Goal: Information Seeking & Learning: Learn about a topic

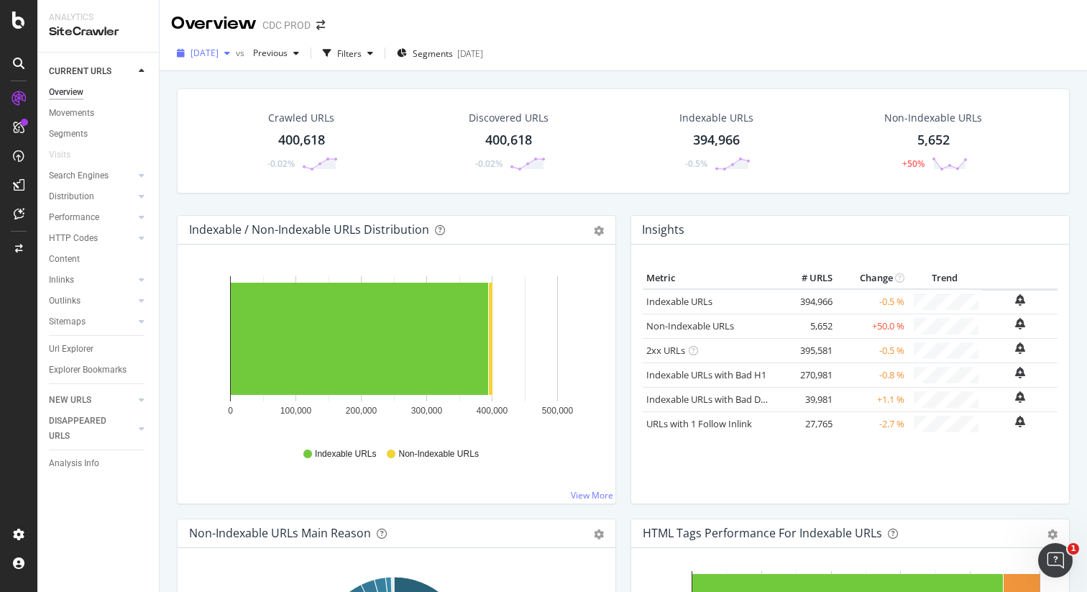
click at [219, 52] on span "[DATE]" at bounding box center [204, 53] width 28 height 12
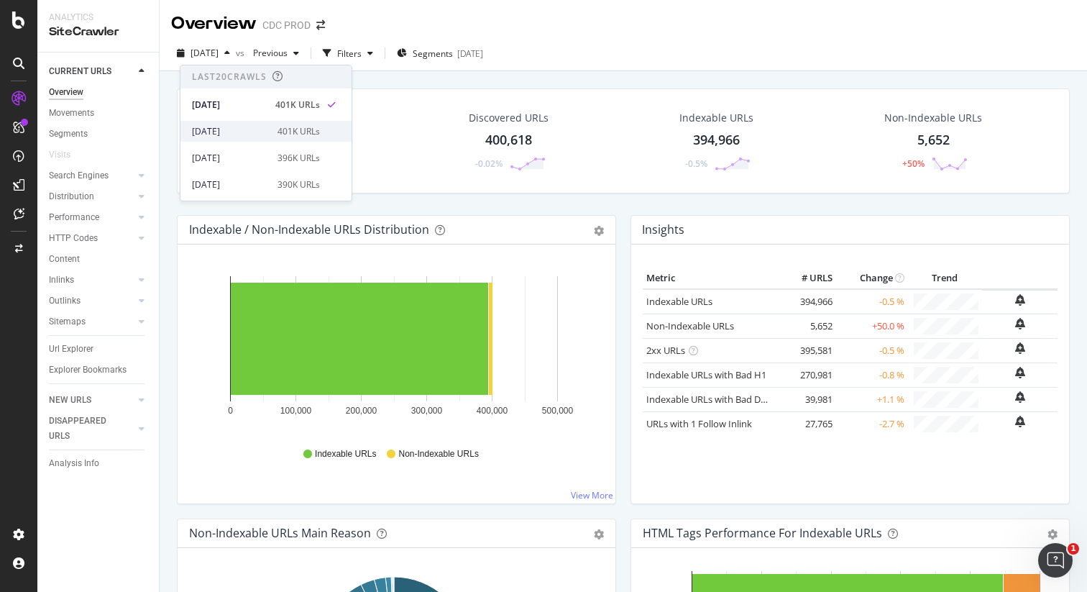
click at [277, 127] on div "401K URLs" at bounding box center [298, 131] width 42 height 13
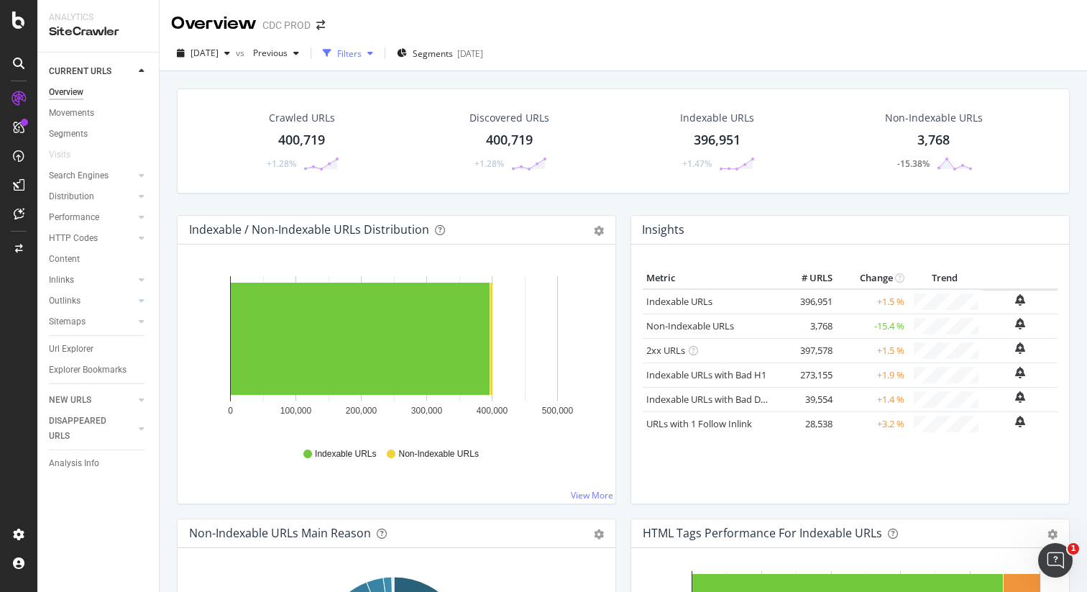
click at [373, 52] on icon "button" at bounding box center [370, 53] width 6 height 9
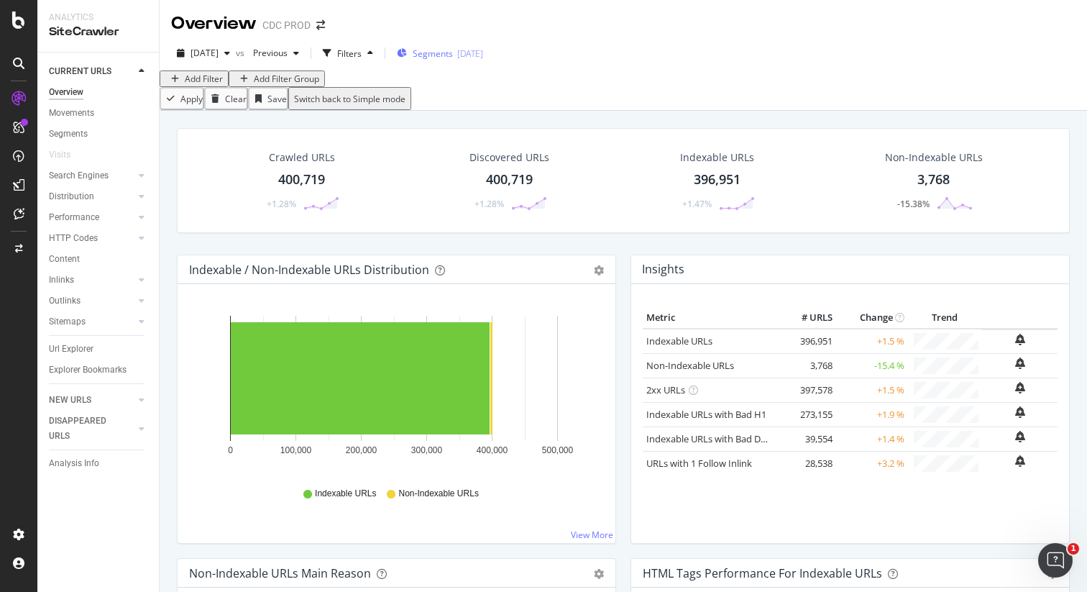
click at [453, 56] on span "Segments" at bounding box center [433, 53] width 40 height 12
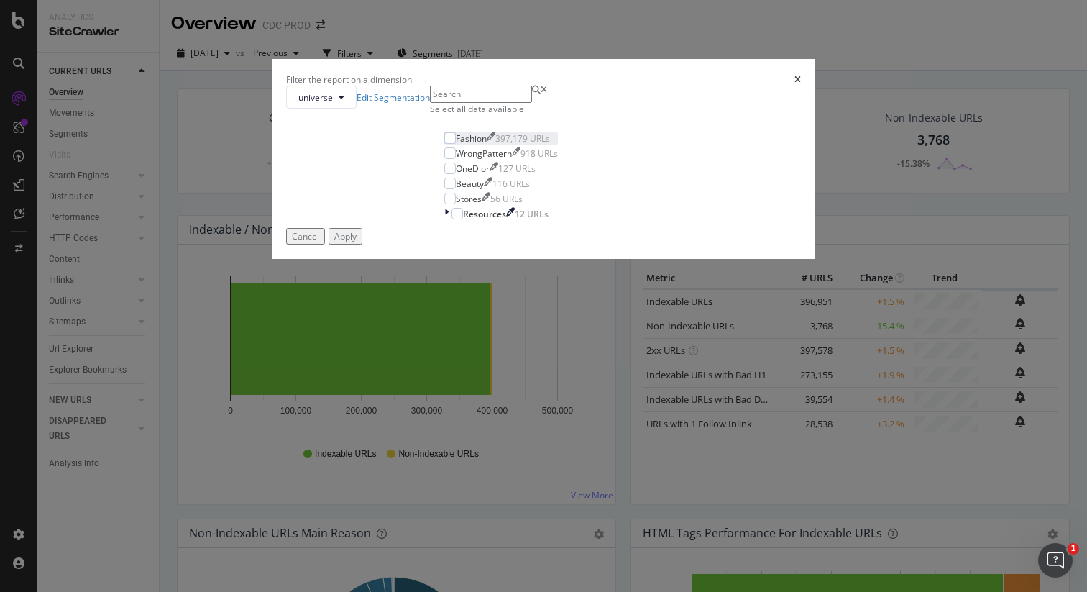
click at [457, 144] on div "Fashion" at bounding box center [471, 138] width 31 height 12
click at [456, 175] on div "OneDior" at bounding box center [473, 168] width 34 height 12
click at [362, 244] on button "Apply" at bounding box center [345, 236] width 34 height 17
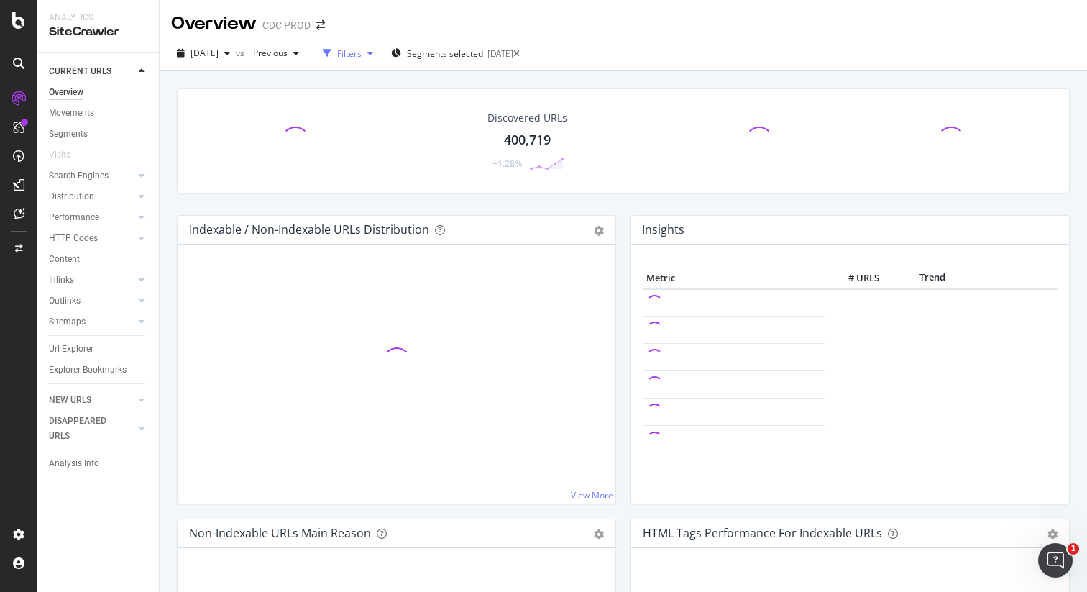
click at [362, 55] on div "Filters" at bounding box center [349, 53] width 24 height 12
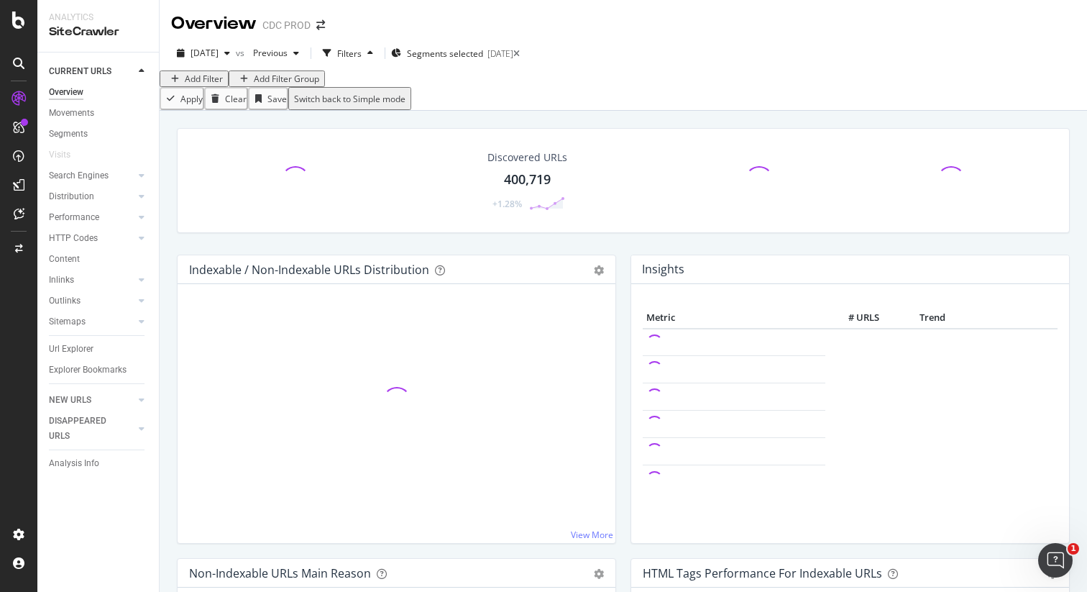
click at [220, 85] on div "Add Filter" at bounding box center [204, 79] width 38 height 12
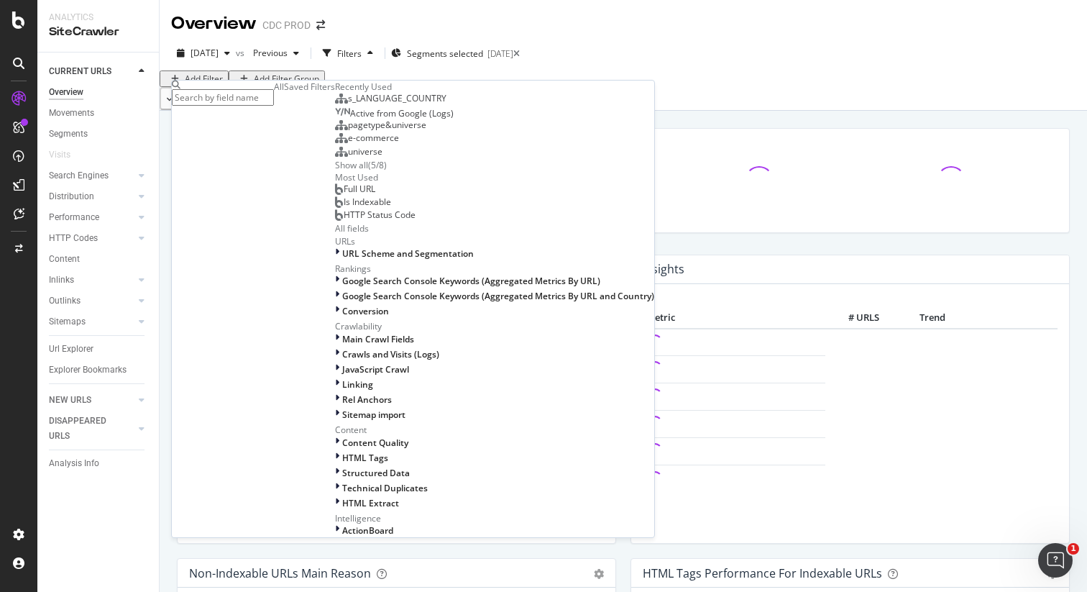
click at [348, 104] on span "s_LANGUAGE_COUNTRY" at bounding box center [397, 98] width 98 height 12
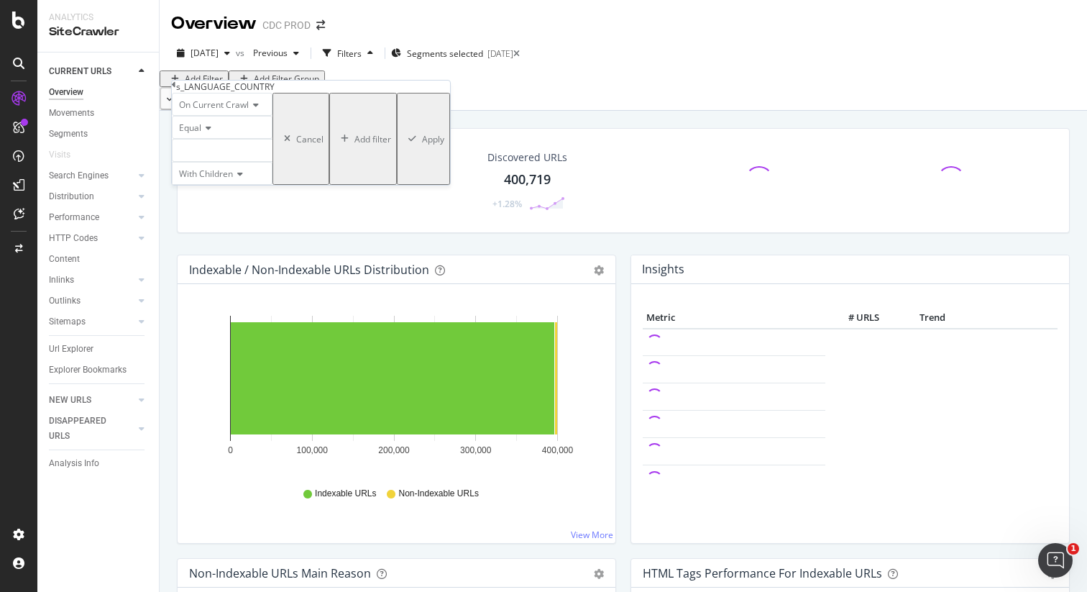
click at [201, 162] on div at bounding box center [222, 150] width 101 height 23
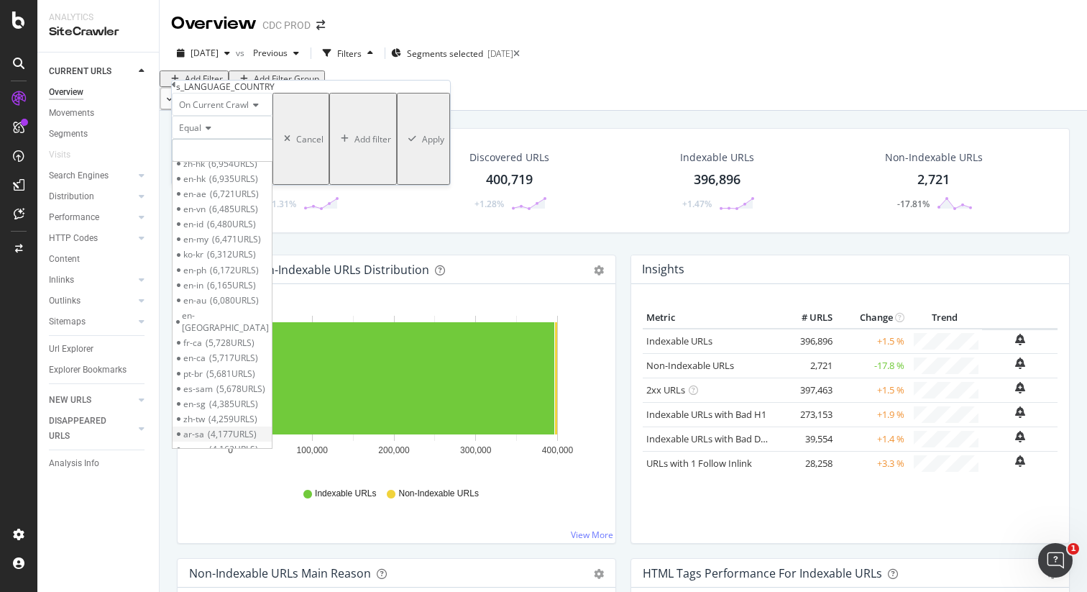
scroll to position [566, 0]
click at [244, 181] on span "7,047 URLS" at bounding box center [233, 175] width 49 height 12
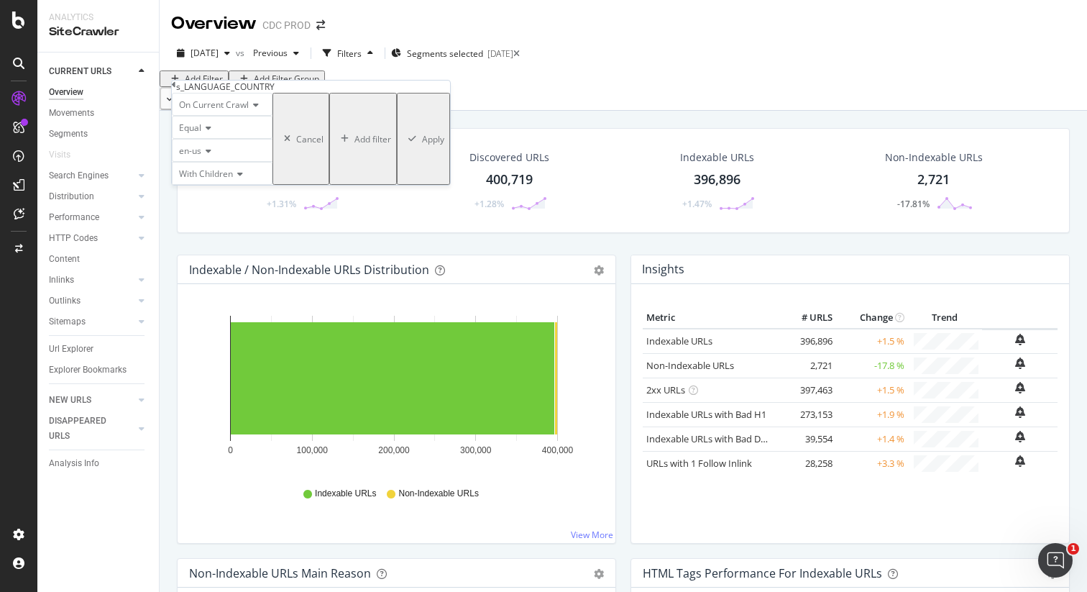
click at [422, 145] on div "Apply" at bounding box center [433, 139] width 22 height 12
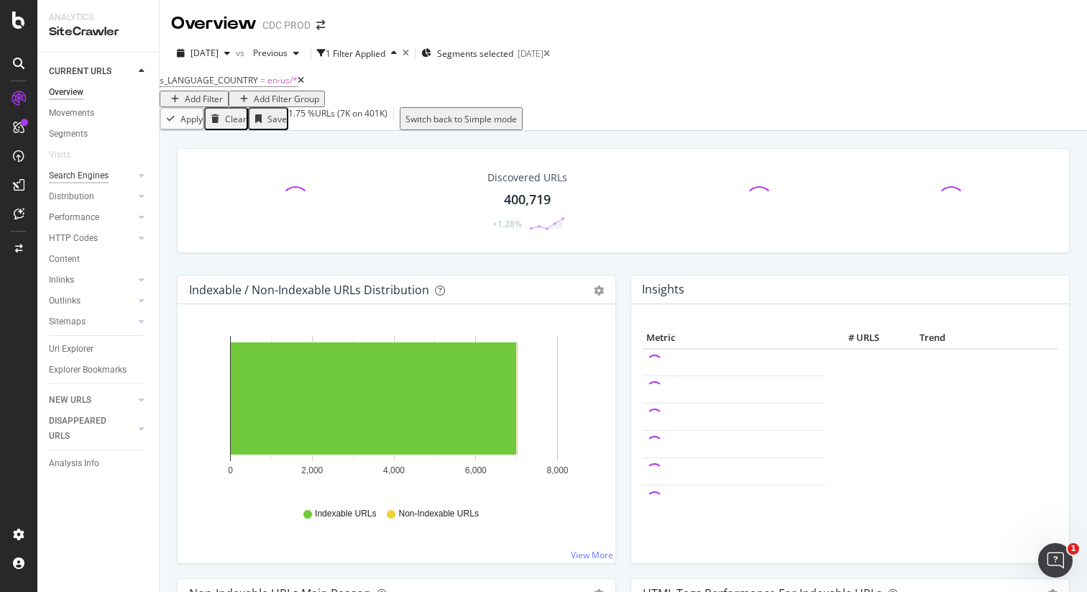
click at [89, 176] on div "Search Engines" at bounding box center [79, 175] width 60 height 15
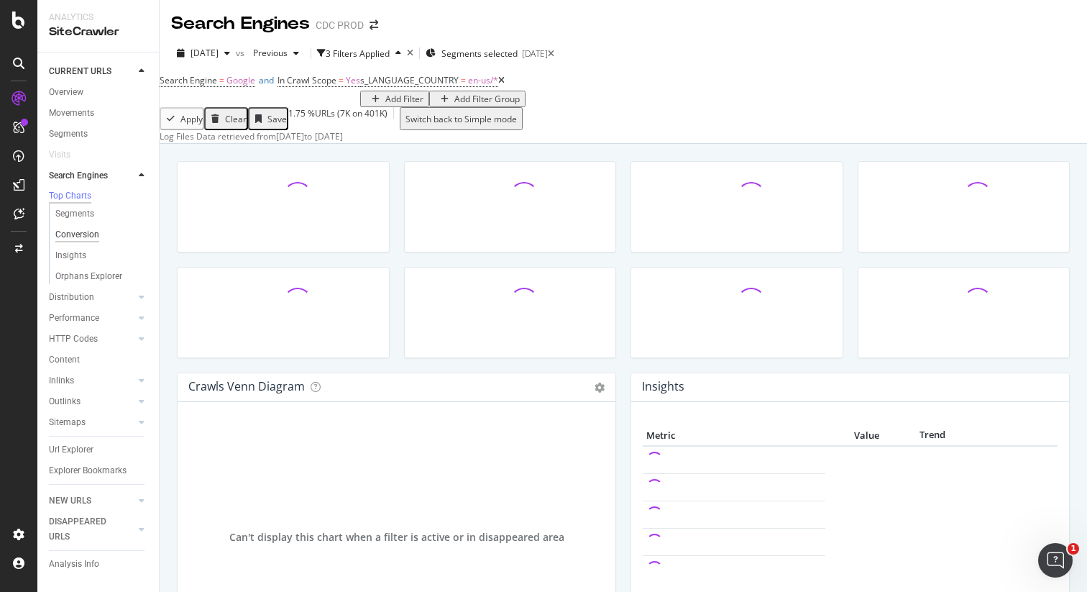
click at [78, 236] on div "Conversion" at bounding box center [77, 234] width 44 height 15
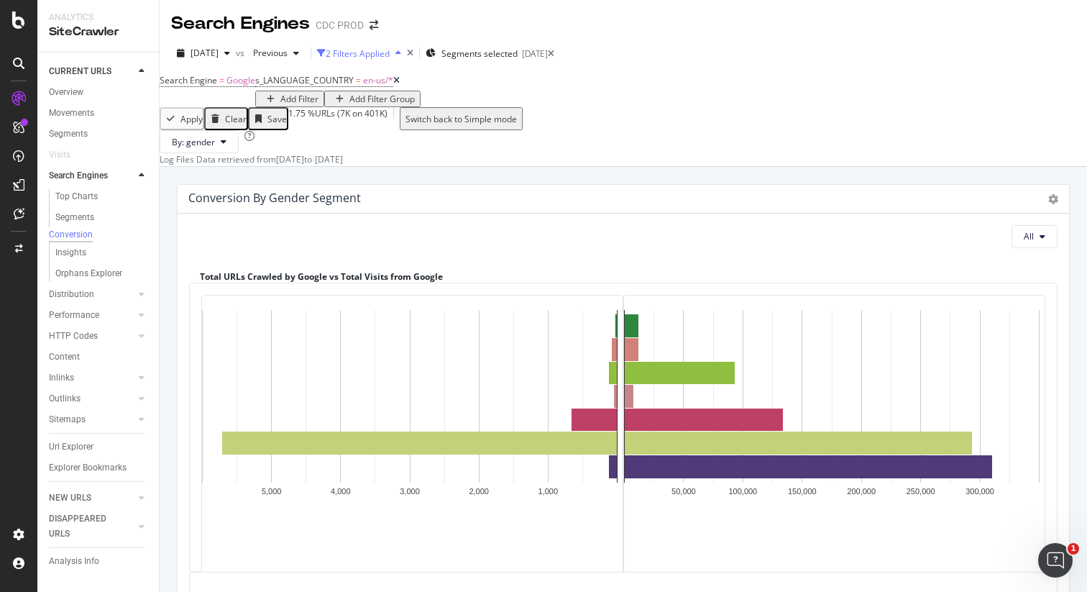
click at [390, 52] on div "2 Filters Applied" at bounding box center [358, 53] width 64 height 12
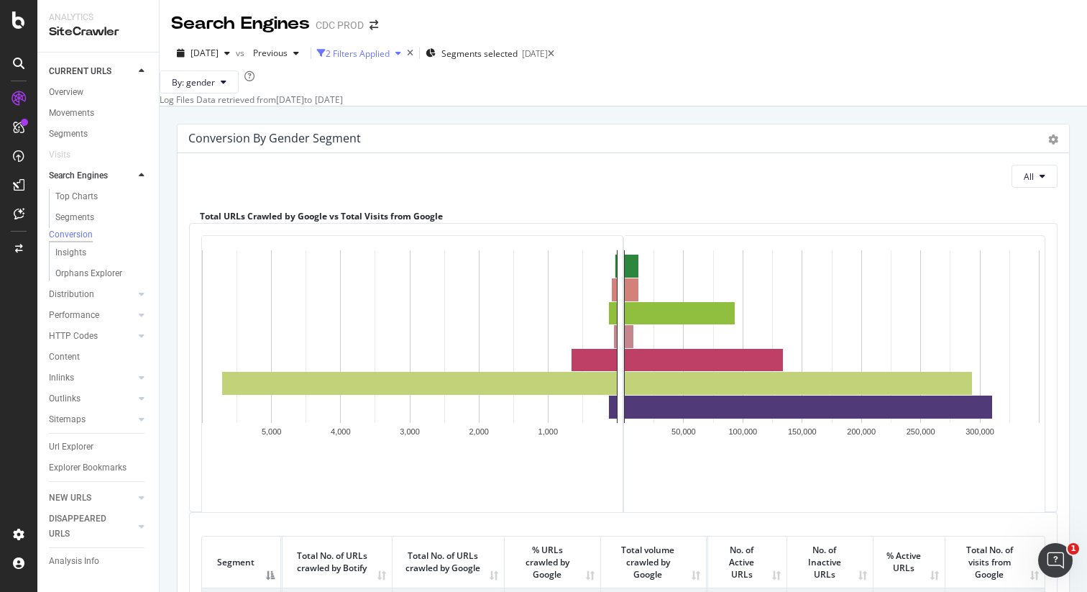
click at [390, 52] on div "2 Filters Applied" at bounding box center [358, 53] width 64 height 12
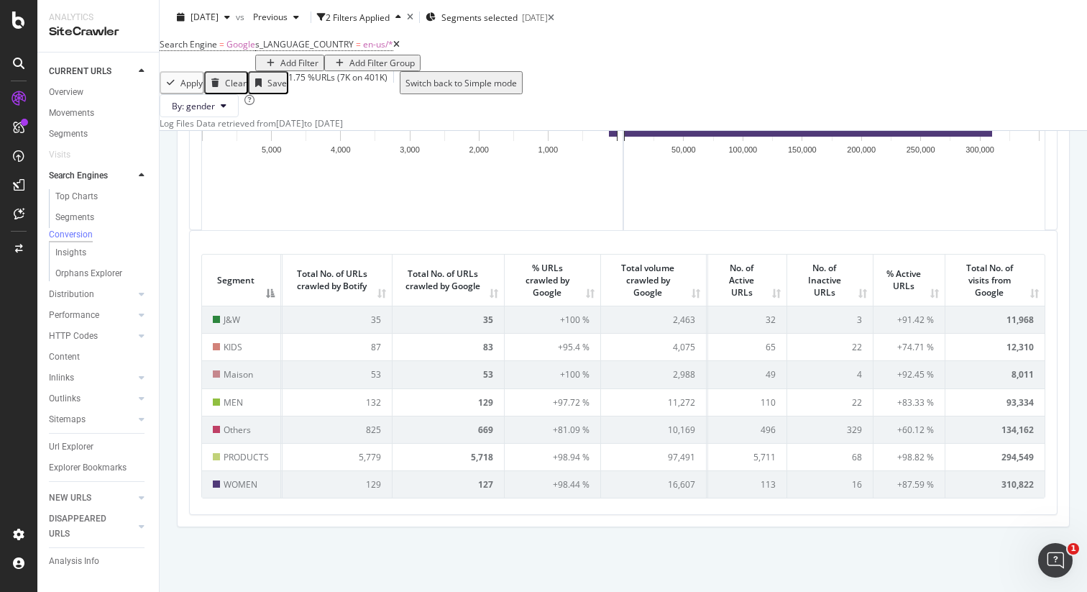
scroll to position [404, 0]
click at [1024, 292] on th "Total No. of visits from Google" at bounding box center [994, 279] width 99 height 51
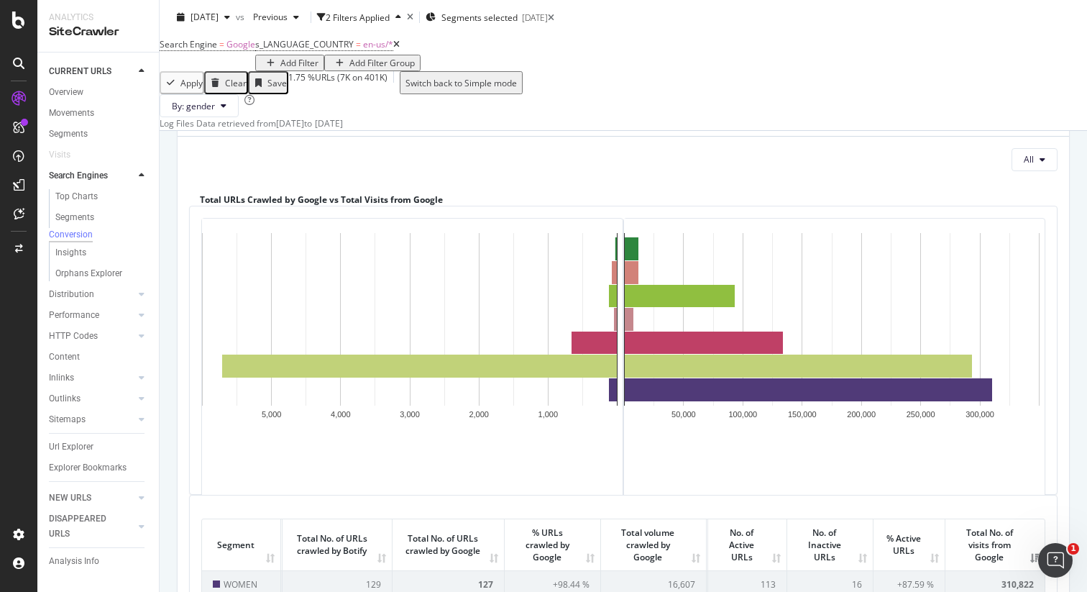
scroll to position [74, 0]
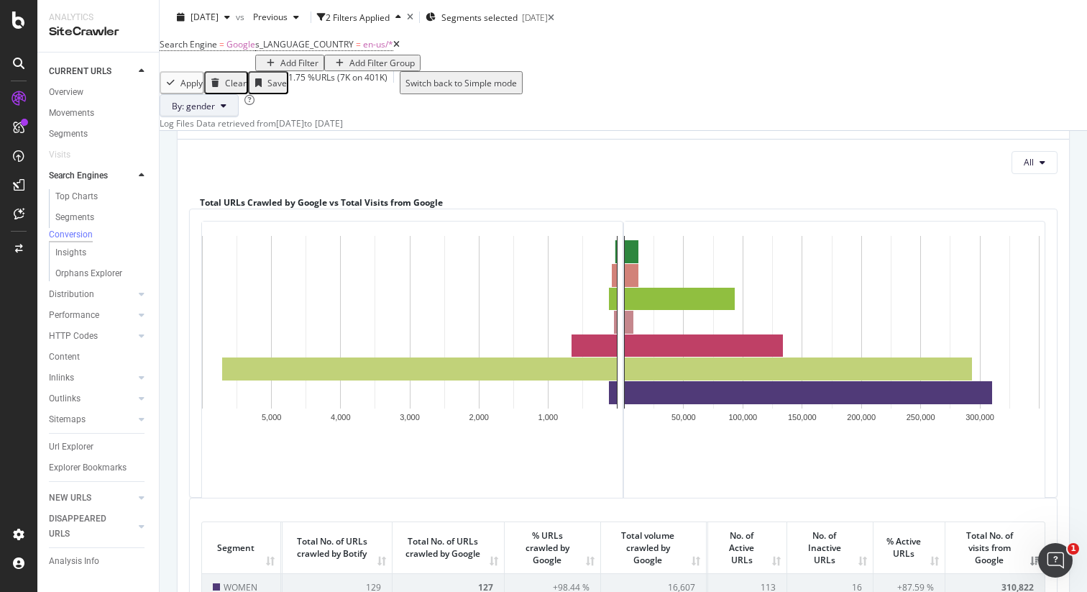
click at [215, 112] on span "By: gender" at bounding box center [193, 106] width 43 height 12
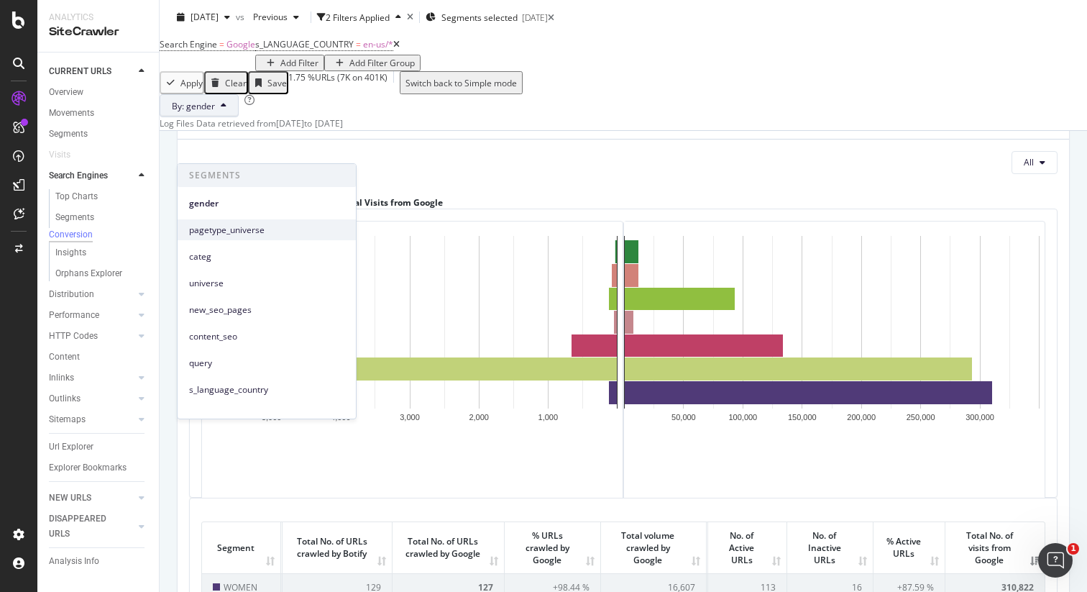
click at [232, 224] on span "pagetype_universe" at bounding box center [266, 230] width 155 height 13
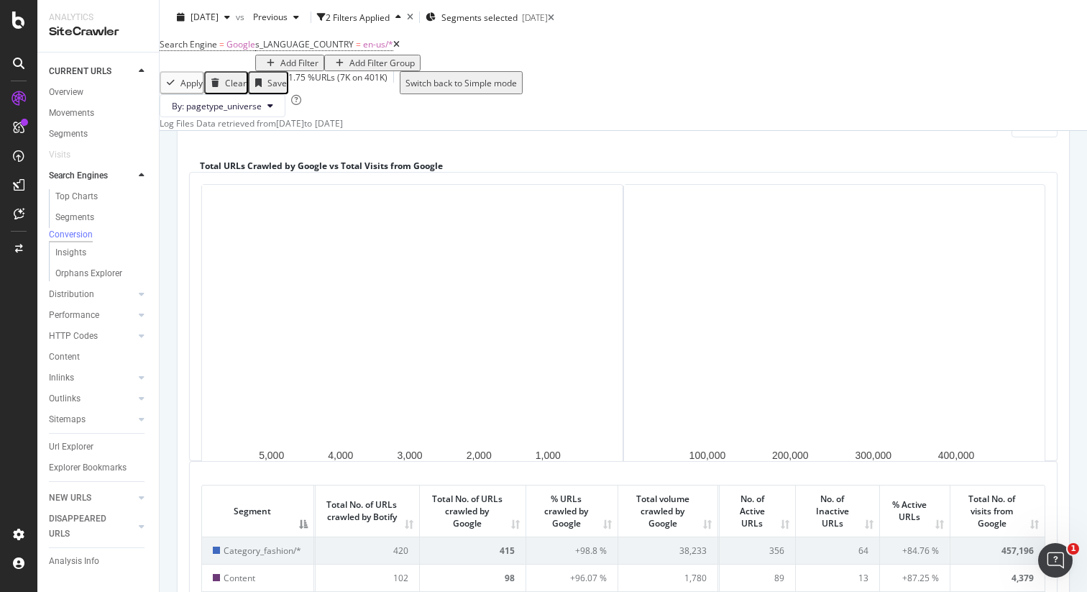
scroll to position [326, 0]
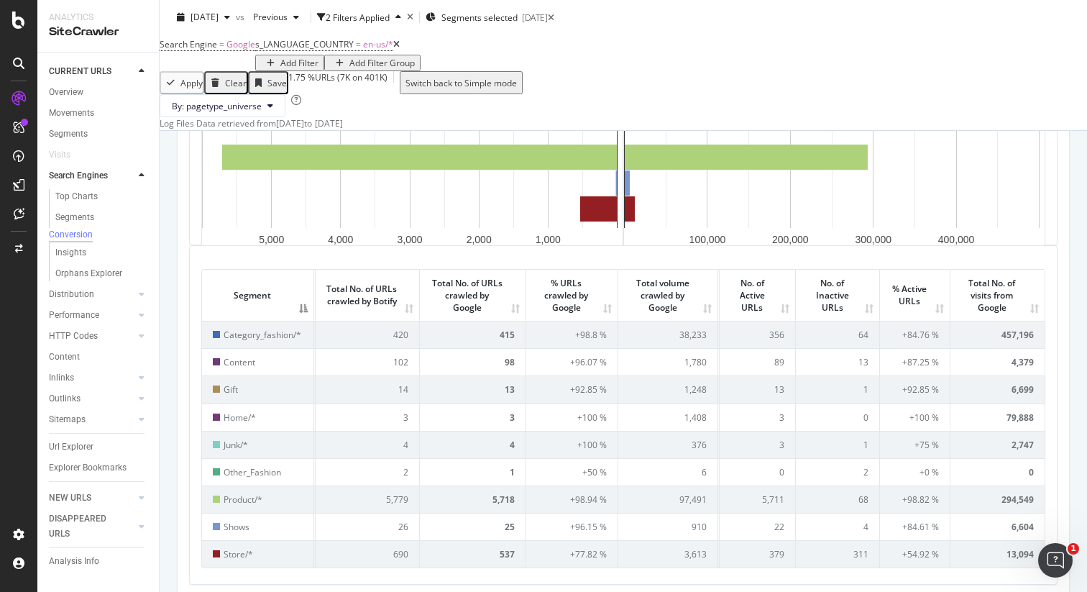
click at [1024, 321] on th "Total No. of visits from Google" at bounding box center [997, 295] width 94 height 51
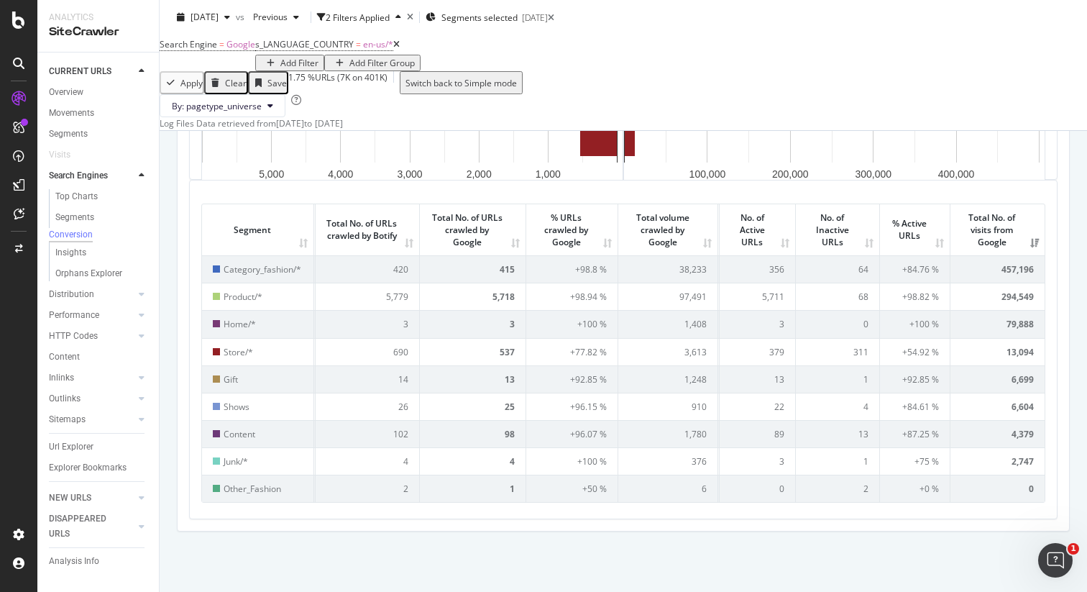
scroll to position [423, 0]
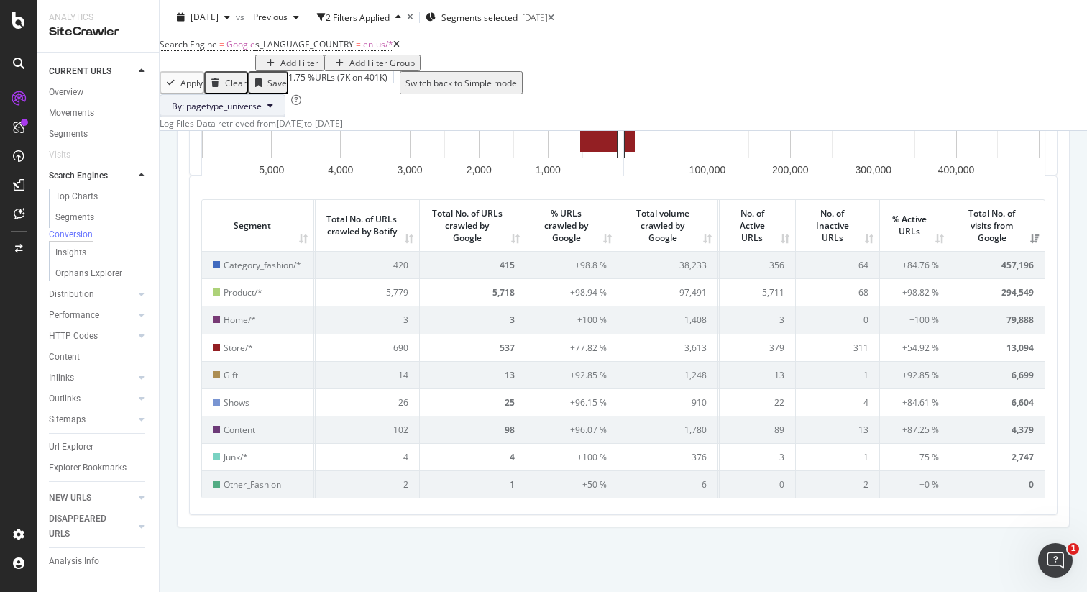
click at [262, 112] on span "By: pagetype_universe" at bounding box center [217, 106] width 90 height 12
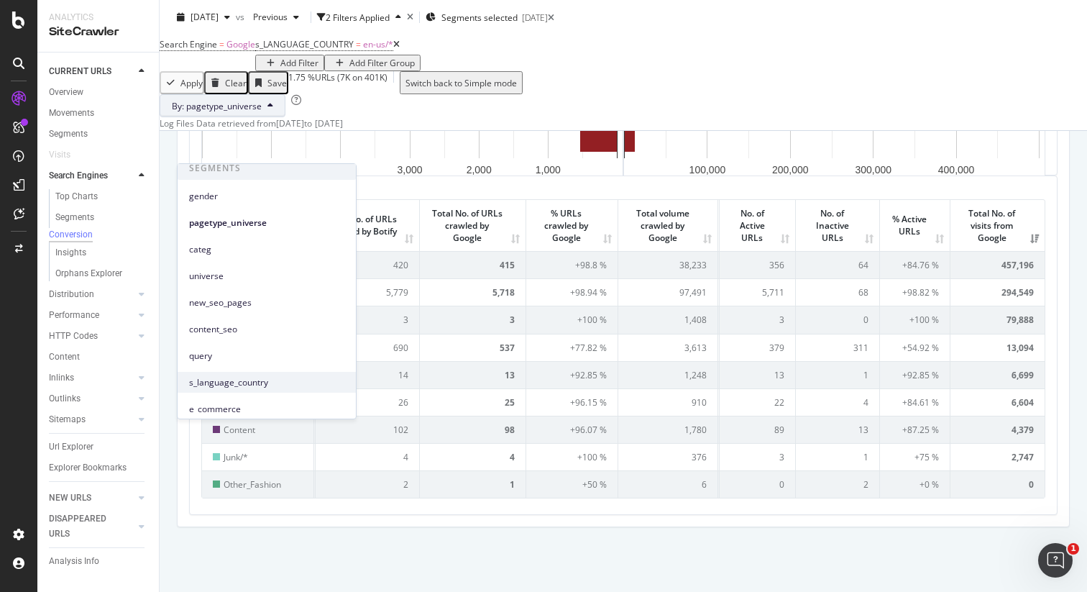
scroll to position [0, 0]
click at [623, 117] on div "By: pagetype_universe" at bounding box center [623, 105] width 927 height 23
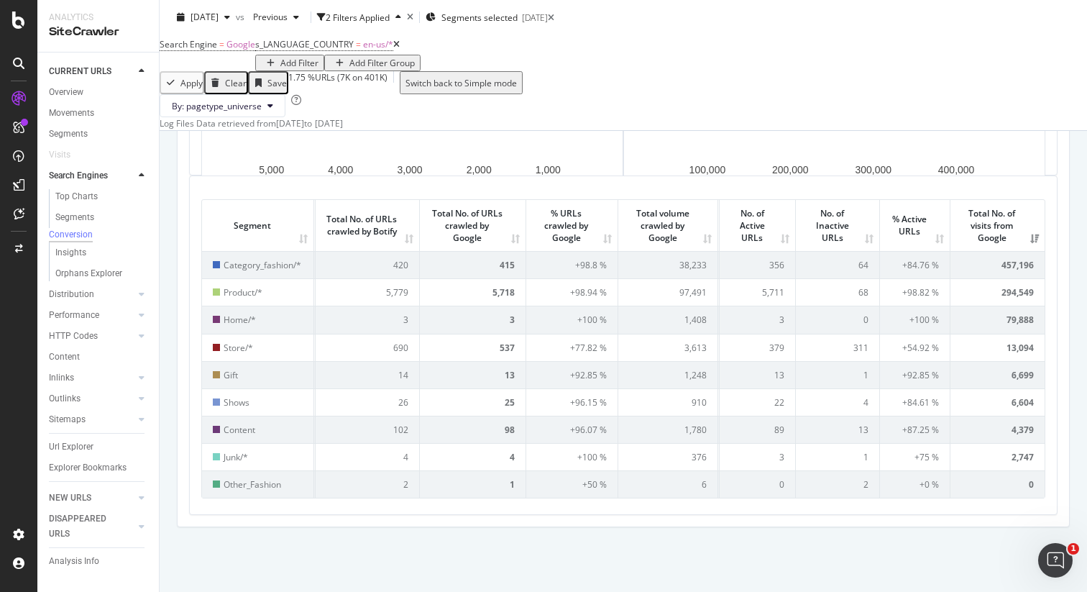
scroll to position [423, 0]
click at [273, 271] on span "Category_fashion/*" at bounding box center [263, 265] width 78 height 12
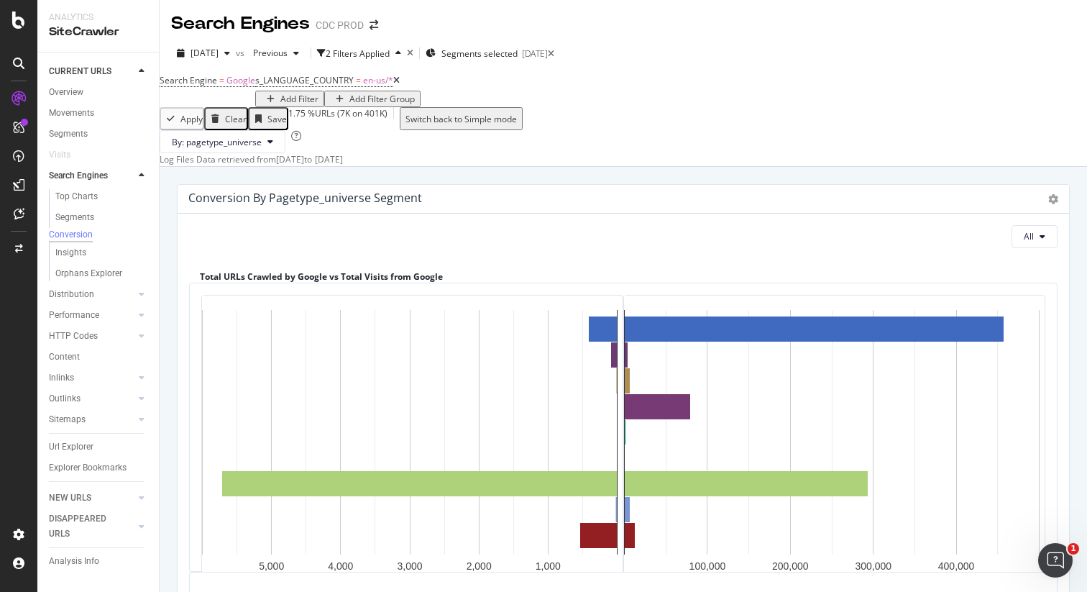
click at [318, 105] on div "Add Filter" at bounding box center [299, 99] width 38 height 12
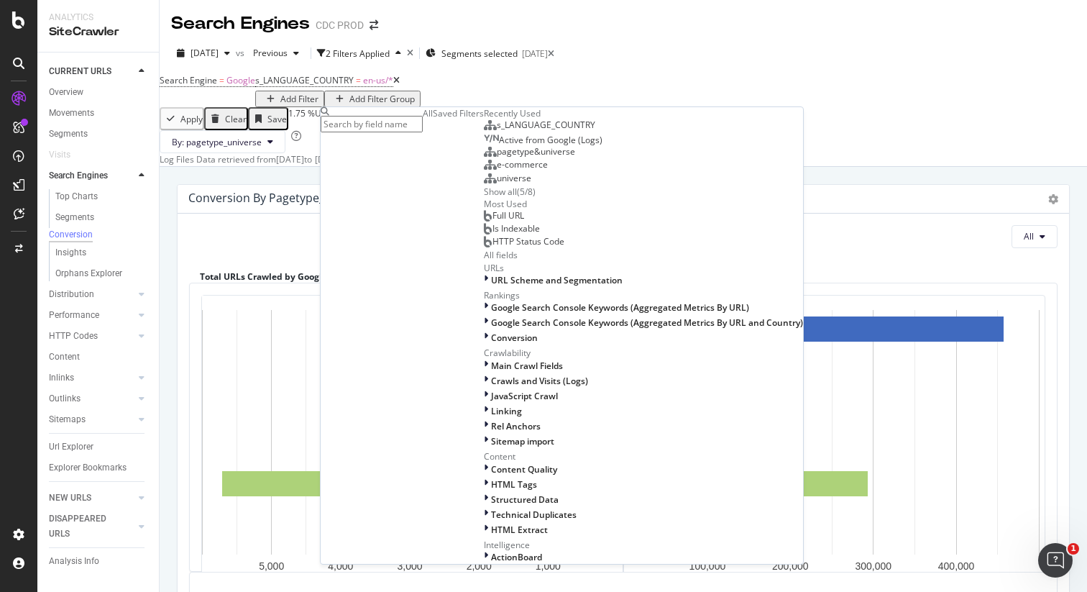
click at [484, 157] on div "pagetype&universe" at bounding box center [529, 152] width 91 height 12
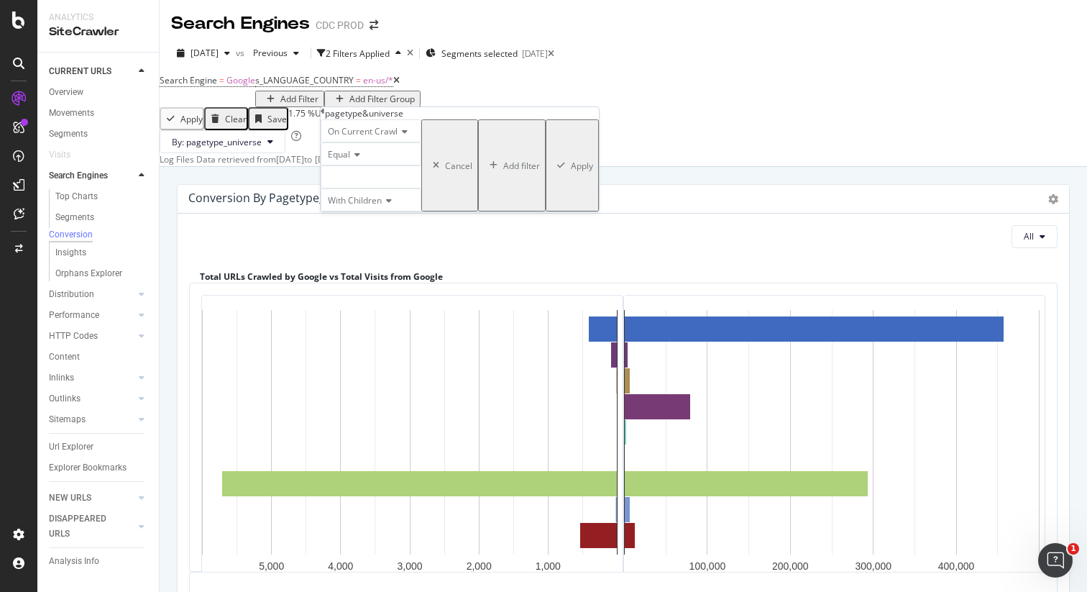
click at [374, 188] on div at bounding box center [371, 176] width 101 height 23
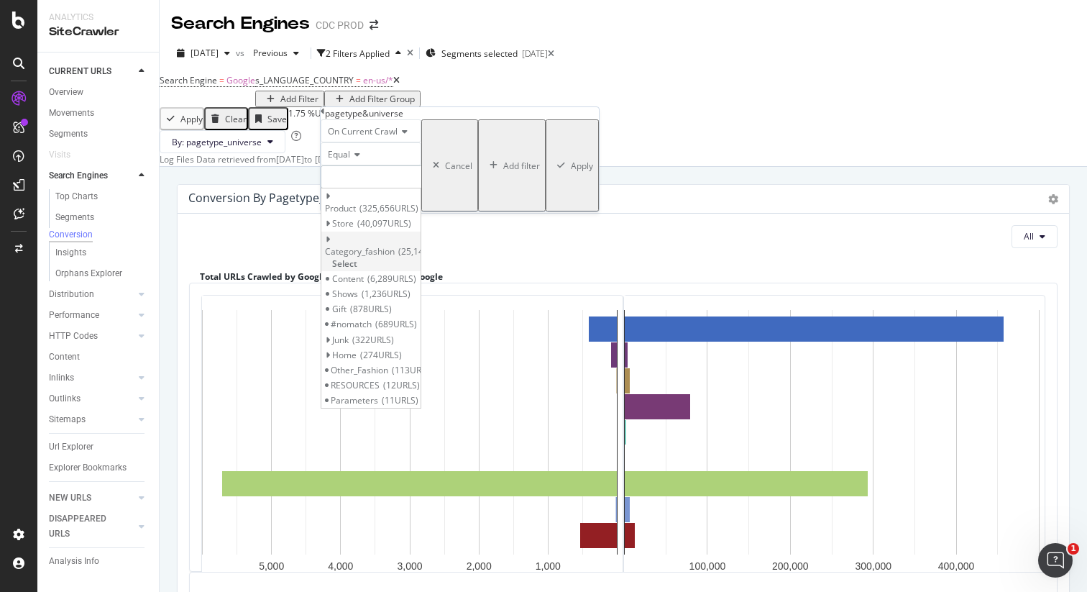
click at [357, 261] on span "Select" at bounding box center [344, 263] width 25 height 12
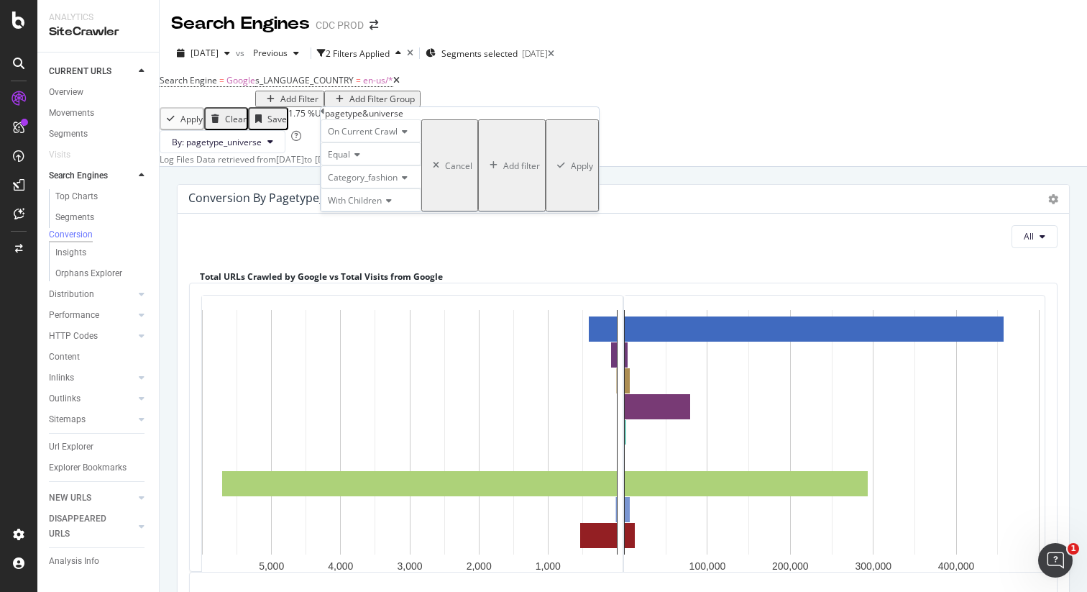
click at [571, 172] on div "Apply" at bounding box center [582, 166] width 22 height 12
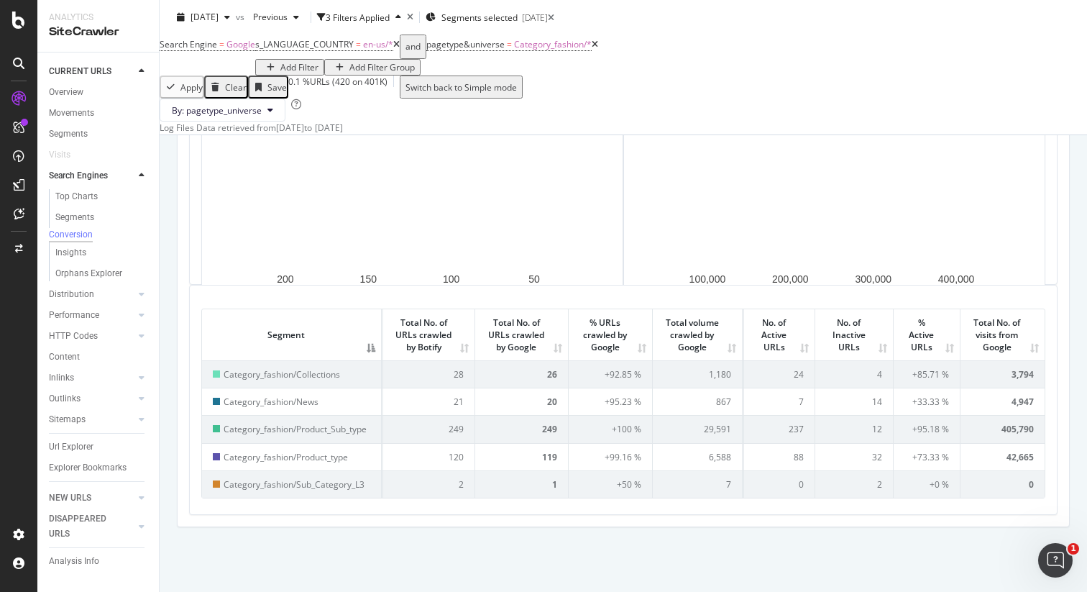
scroll to position [349, 0]
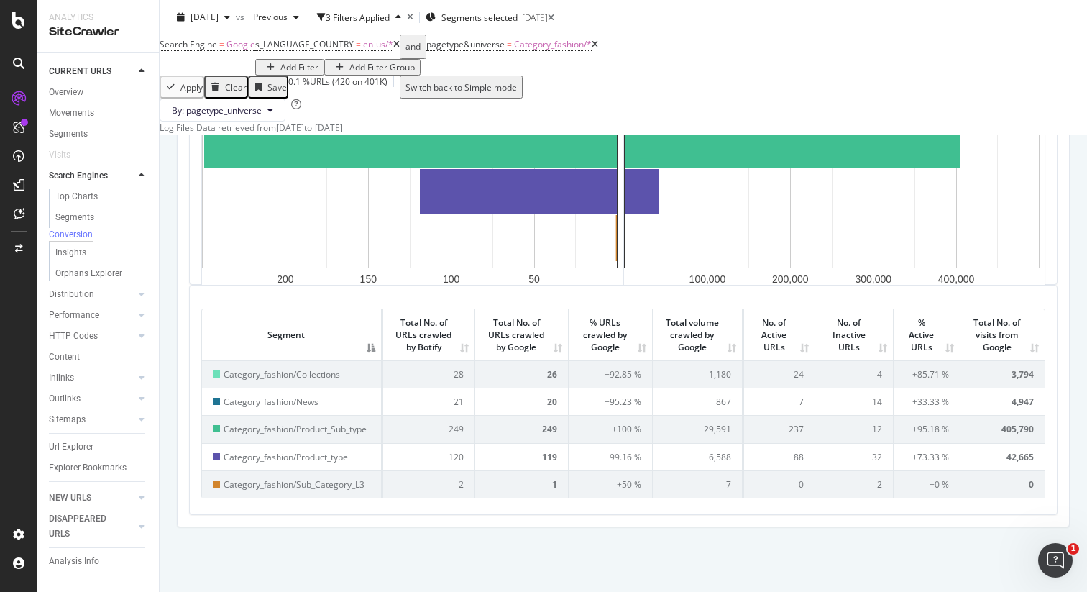
click at [1025, 349] on th "Total No. of visits from Google" at bounding box center [1002, 334] width 84 height 51
click at [1025, 347] on th "Total No. of visits from Google" at bounding box center [1002, 334] width 84 height 51
click at [351, 374] on span "Category_fashion/Product_Sub_type" at bounding box center [295, 374] width 143 height 12
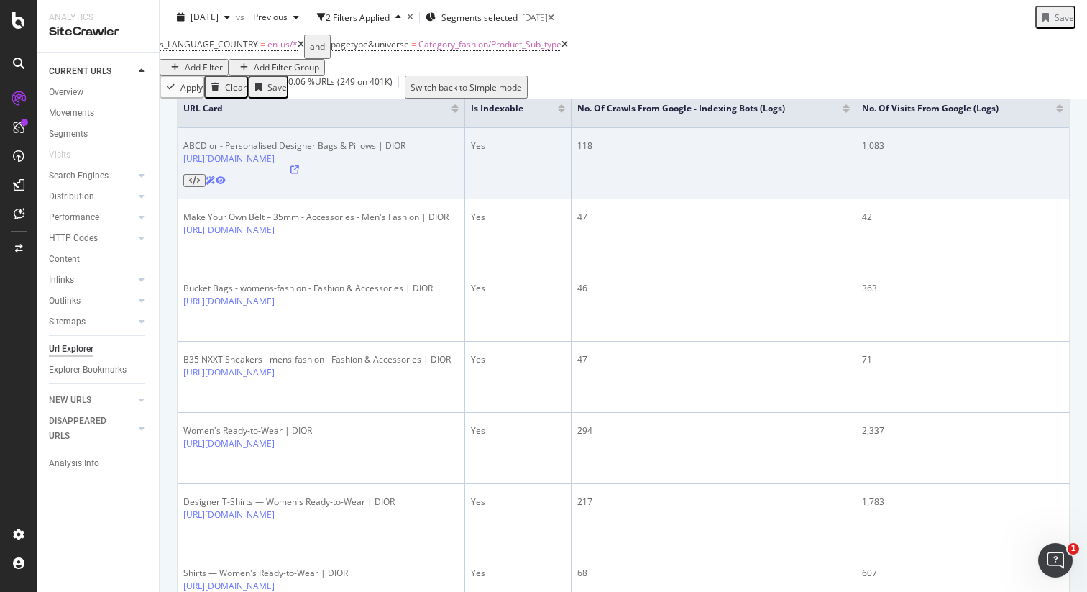
scroll to position [334, 0]
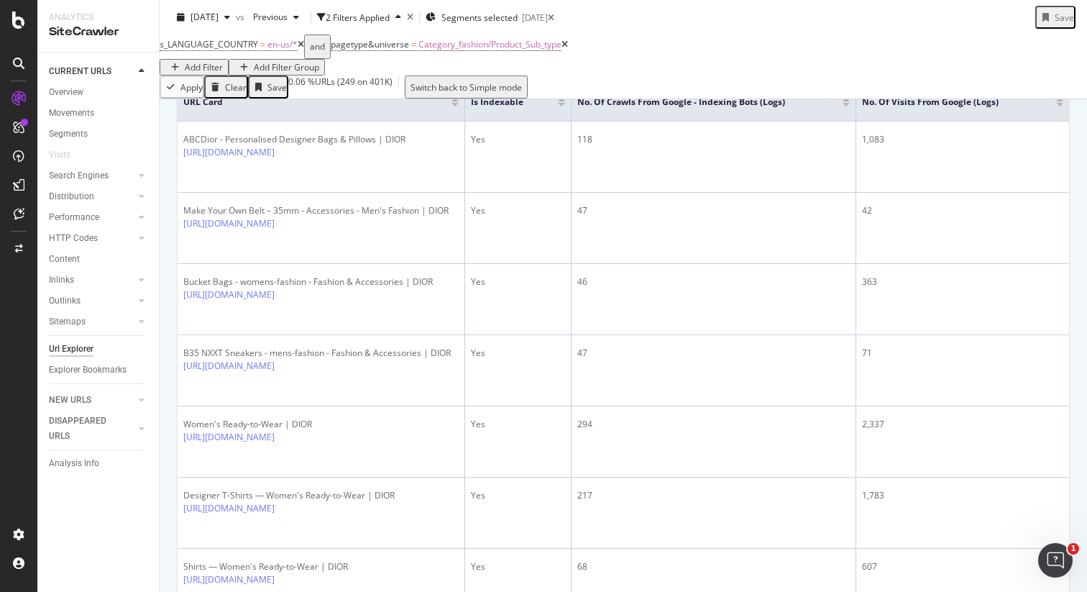
click at [1056, 106] on div at bounding box center [1059, 105] width 7 height 4
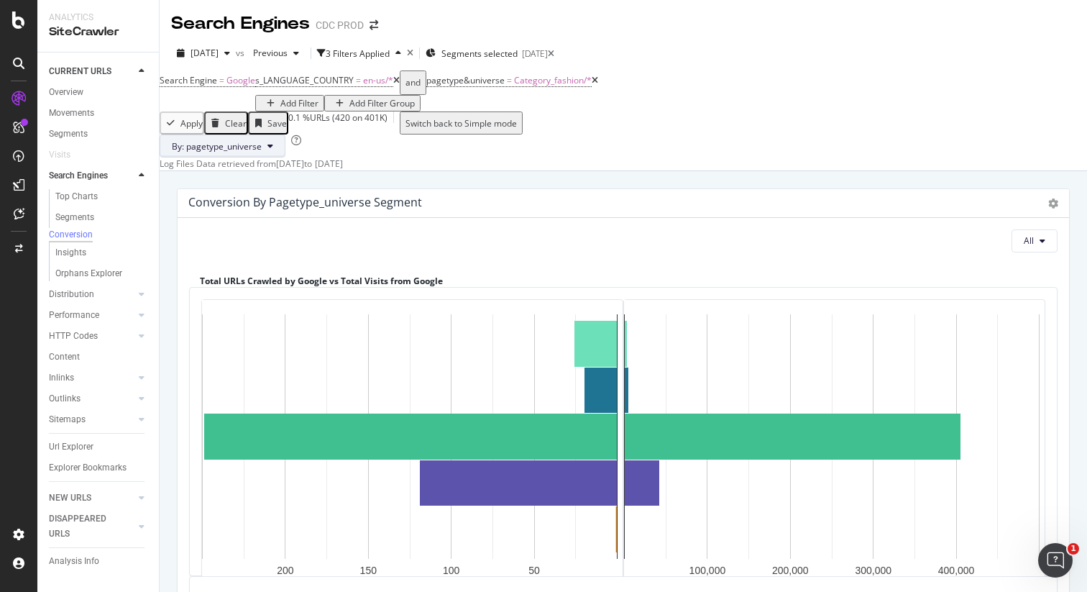
click at [262, 152] on span "By: pagetype_universe" at bounding box center [217, 146] width 90 height 12
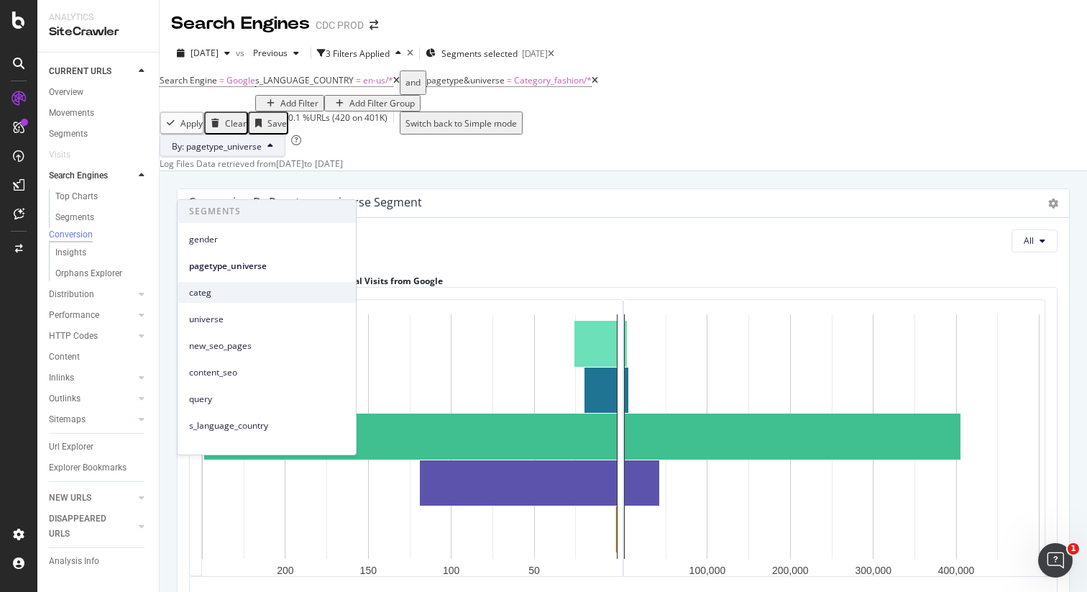
click at [225, 286] on span "categ" at bounding box center [266, 292] width 155 height 13
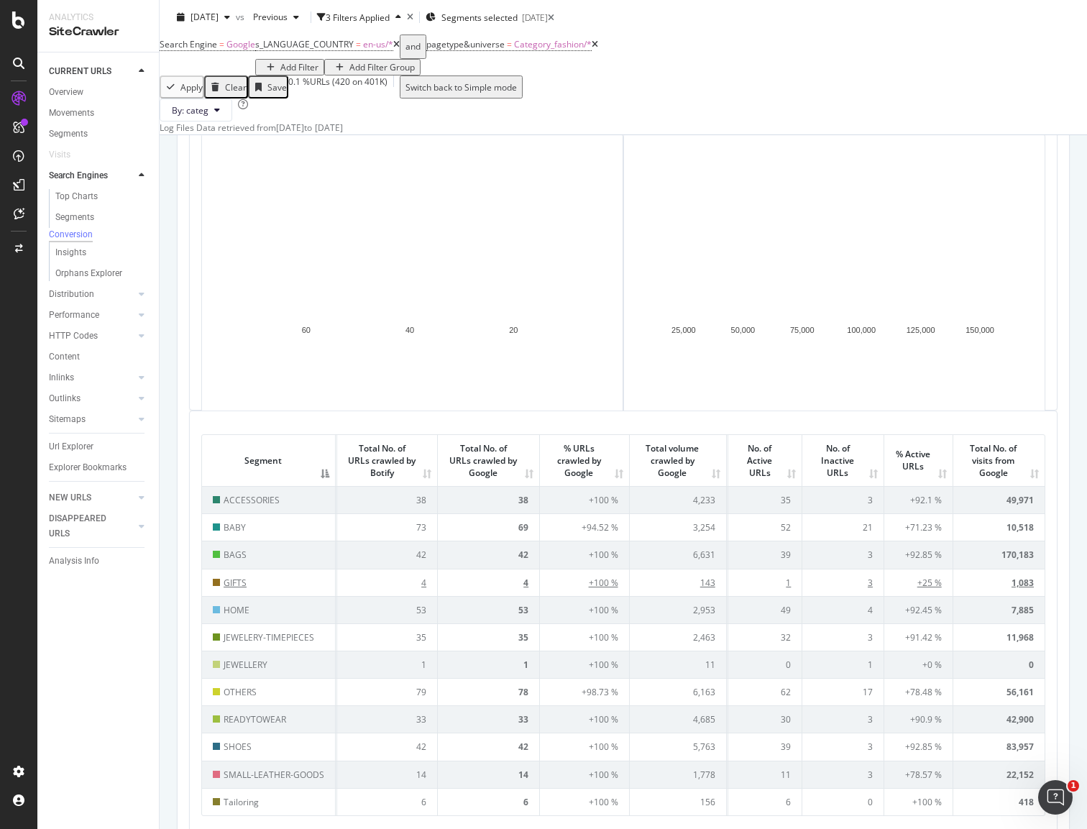
scroll to position [238, 0]
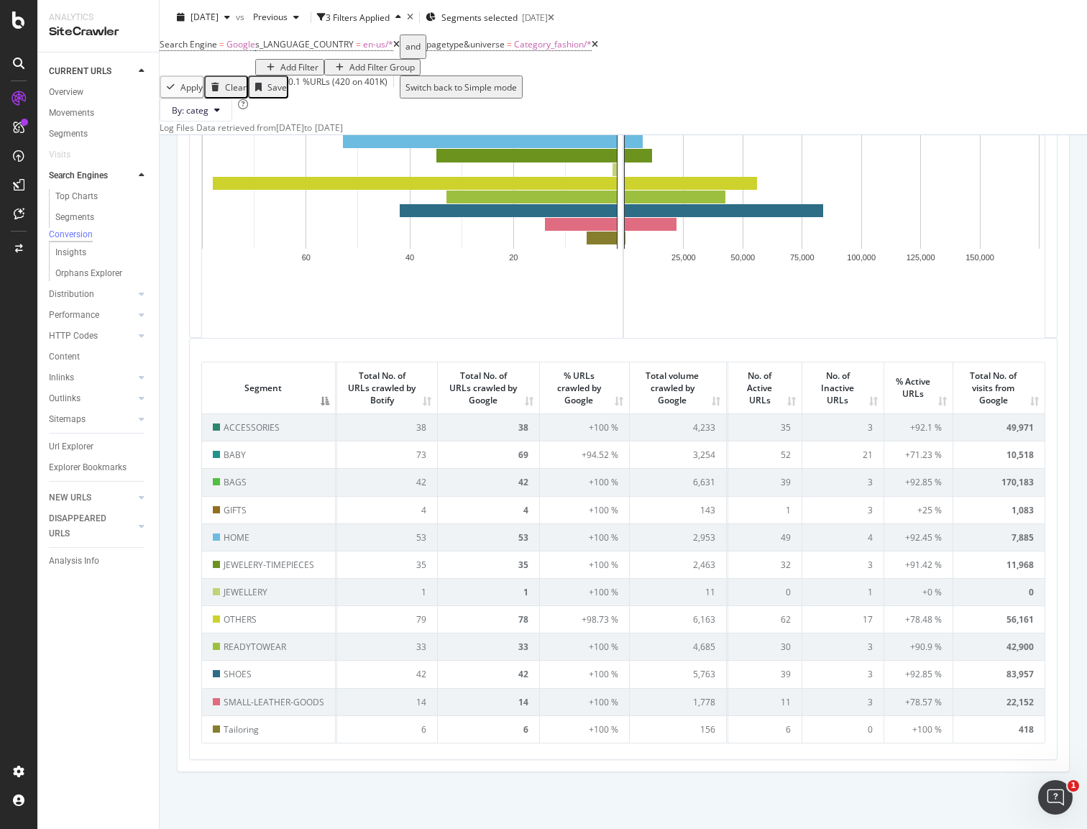
click at [1029, 413] on th "Total No. of visits from Google" at bounding box center [998, 387] width 91 height 51
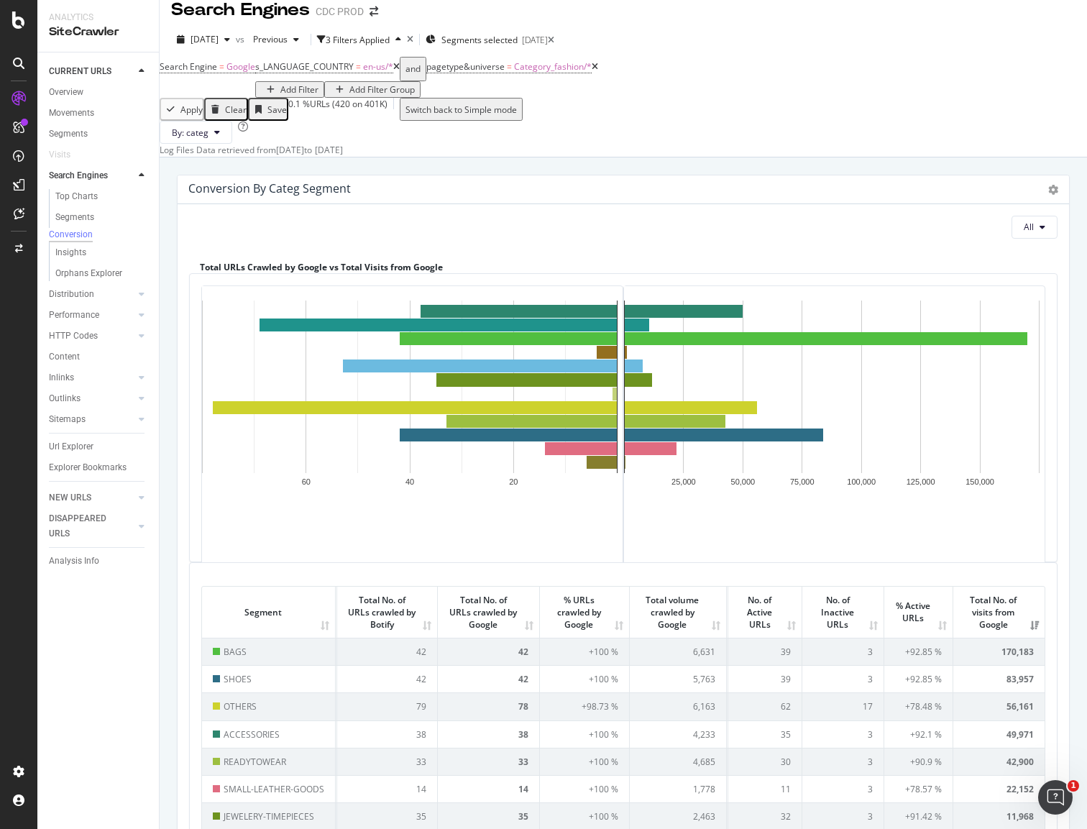
scroll to position [4, 0]
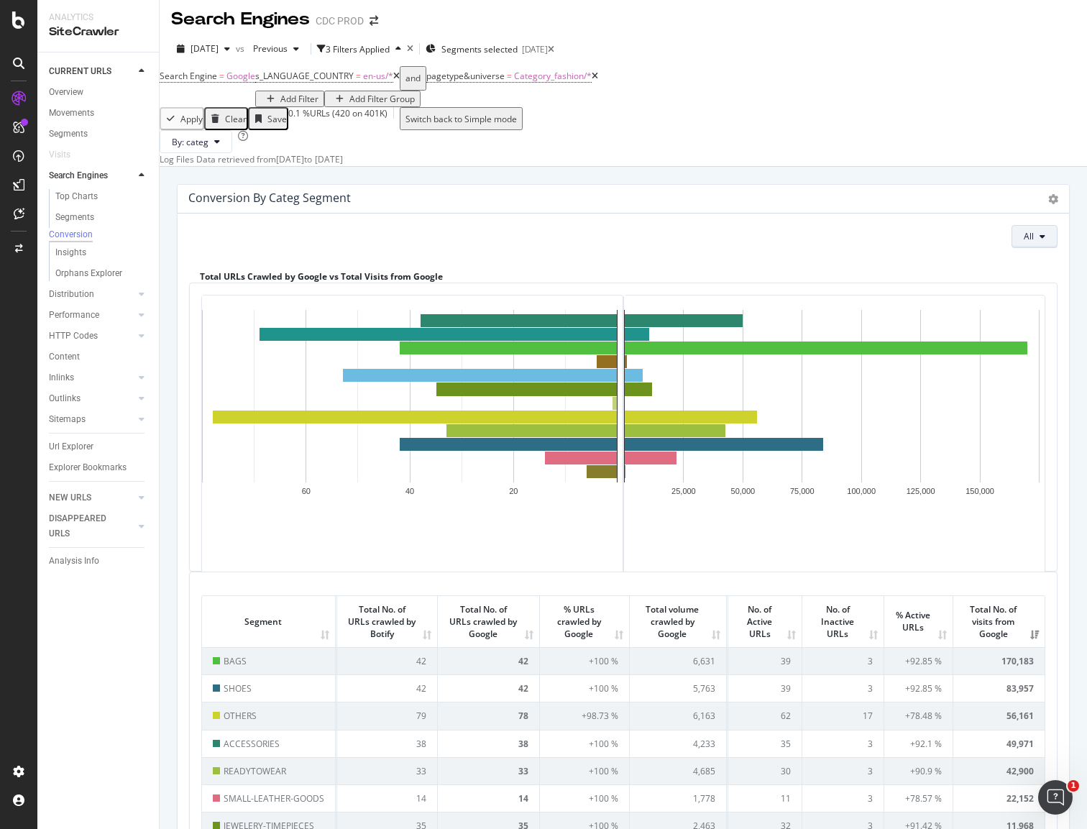
click at [1036, 248] on button "All" at bounding box center [1034, 236] width 46 height 23
click at [948, 286] on div "Indexable" at bounding box center [959, 294] width 81 height 21
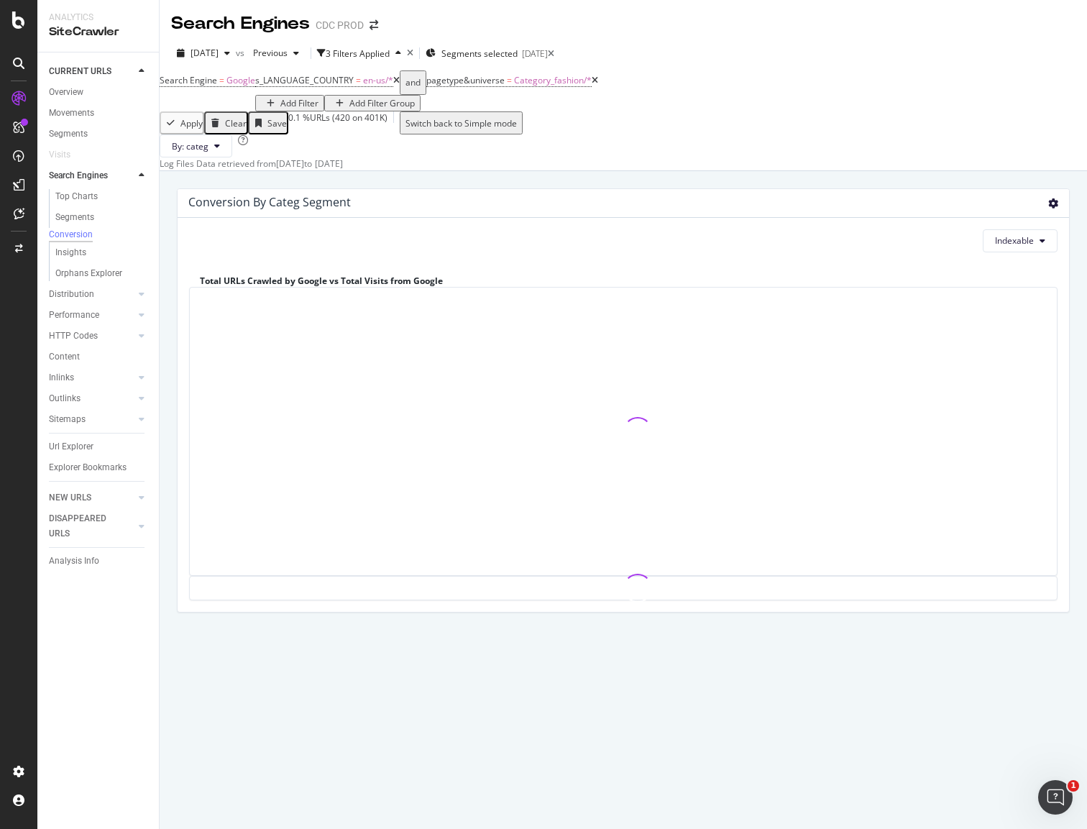
click at [1053, 208] on icon at bounding box center [1053, 203] width 10 height 10
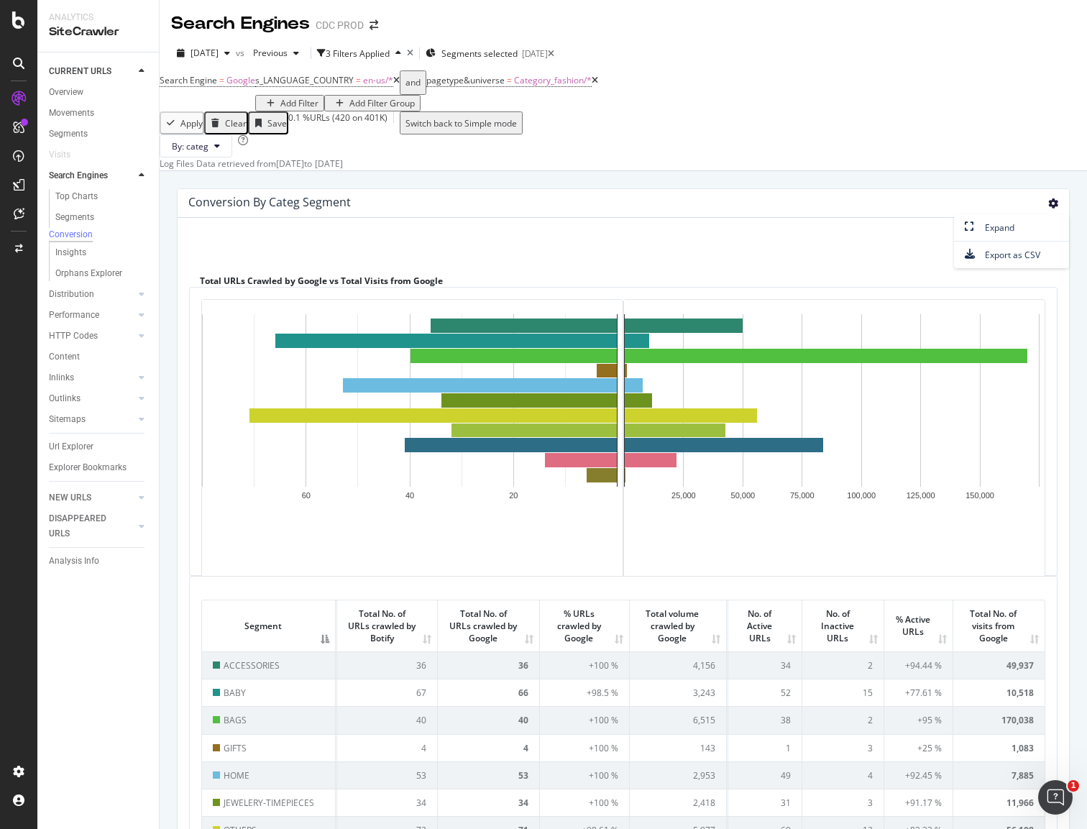
scroll to position [1, 0]
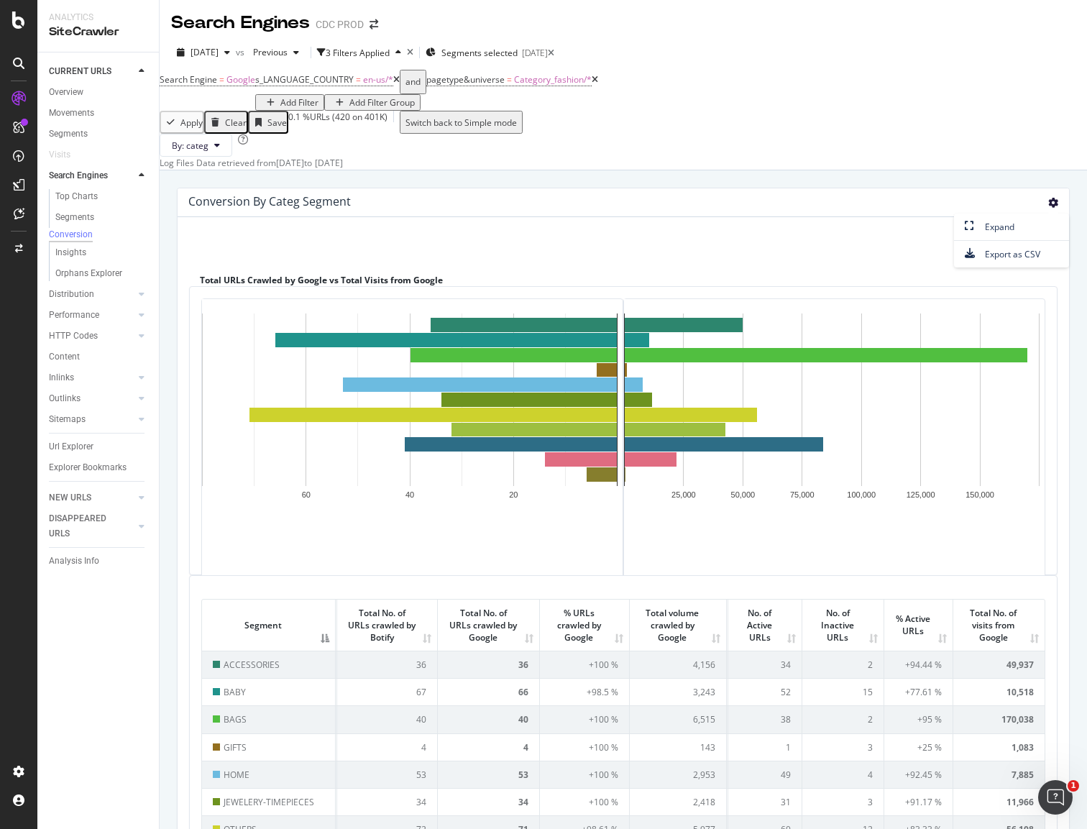
click at [1054, 362] on div "Indexable Total URLs Crawled by Google vs Total Visits from Google 60 40 20 CAT…" at bounding box center [623, 599] width 891 height 764
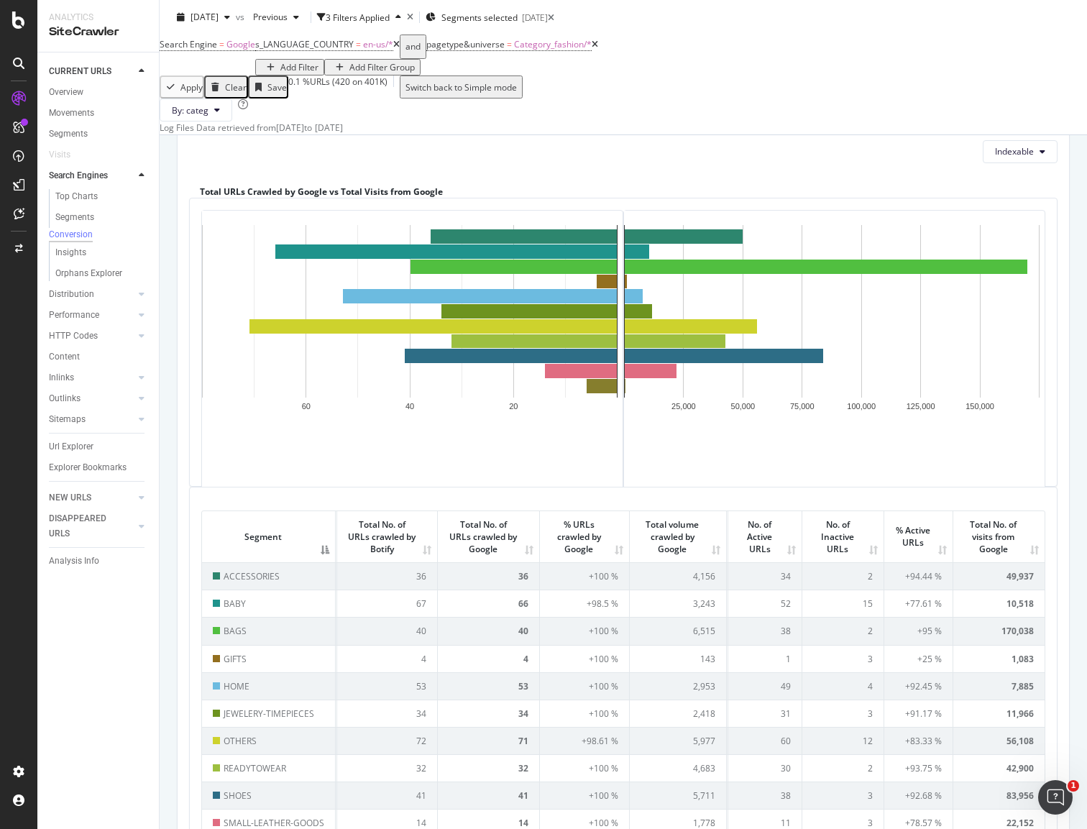
scroll to position [196, 0]
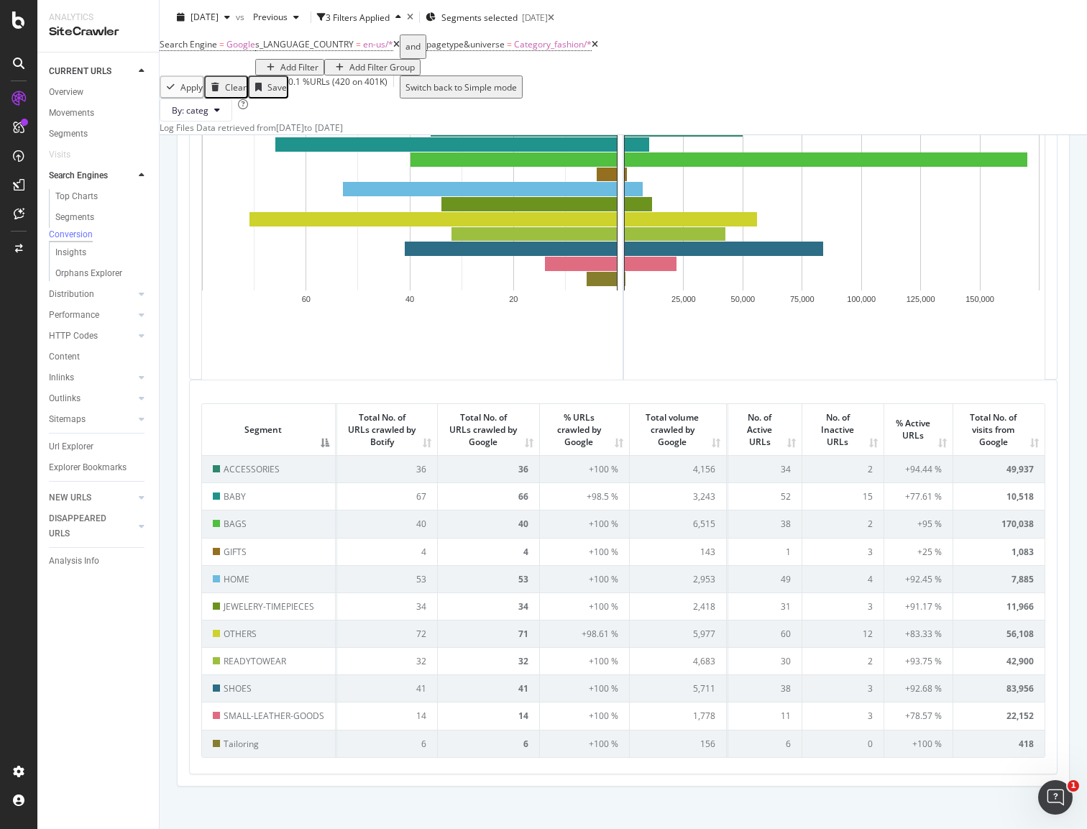
click at [1027, 455] on th "Total No. of visits from Google" at bounding box center [998, 429] width 91 height 51
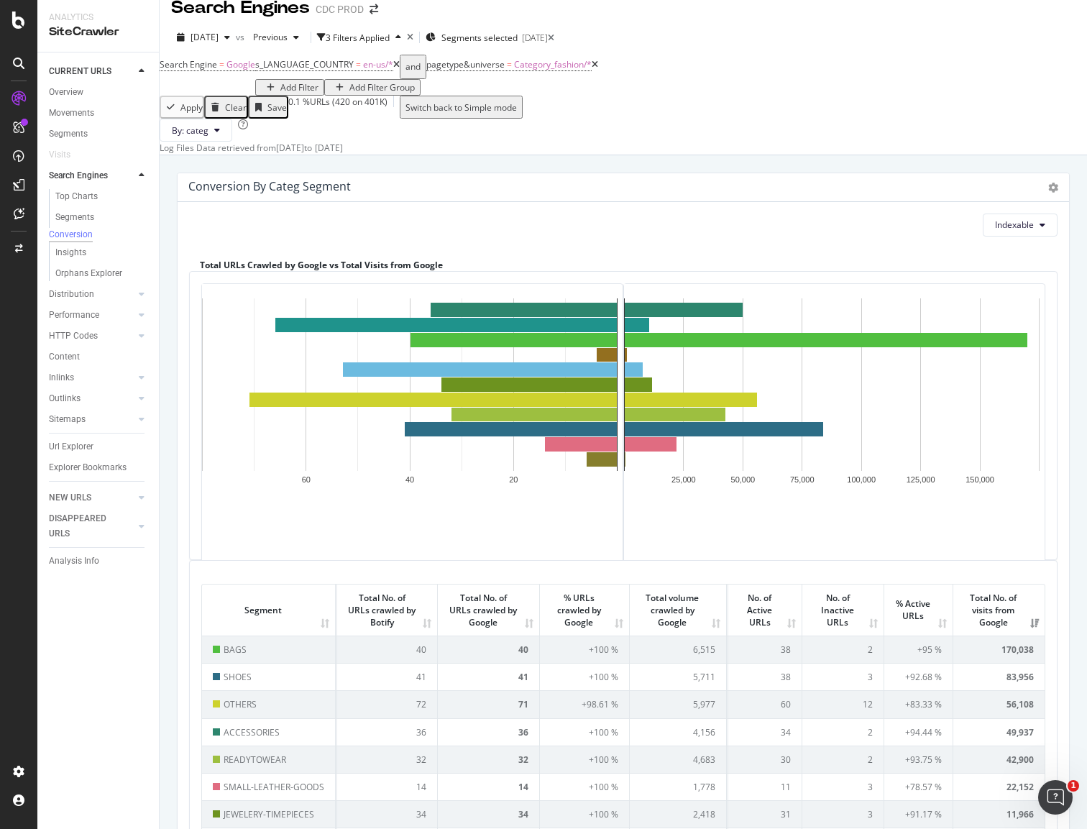
scroll to position [0, 0]
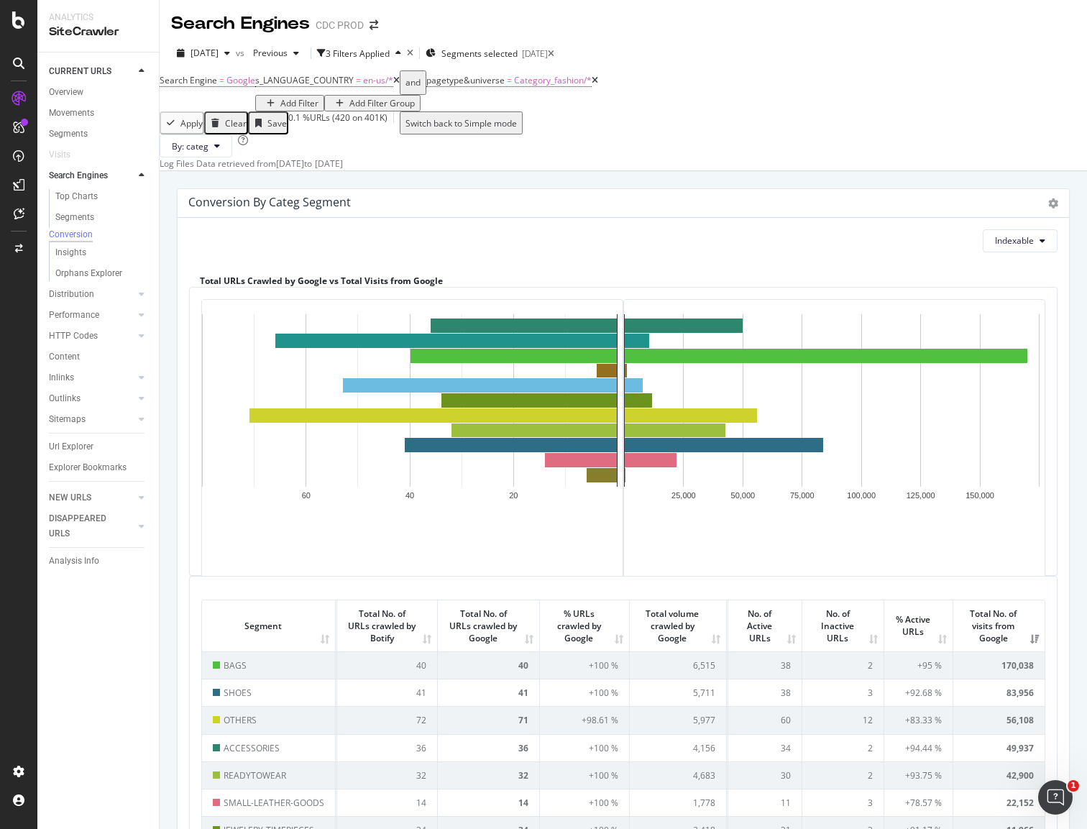
click at [1047, 218] on div "Conversion by categ Segment Expand Export as CSV" at bounding box center [623, 203] width 891 height 29
click at [1048, 208] on icon at bounding box center [1053, 203] width 10 height 10
click at [1014, 265] on span "Export as CSV" at bounding box center [1011, 254] width 115 height 19
